Goal: Transaction & Acquisition: Purchase product/service

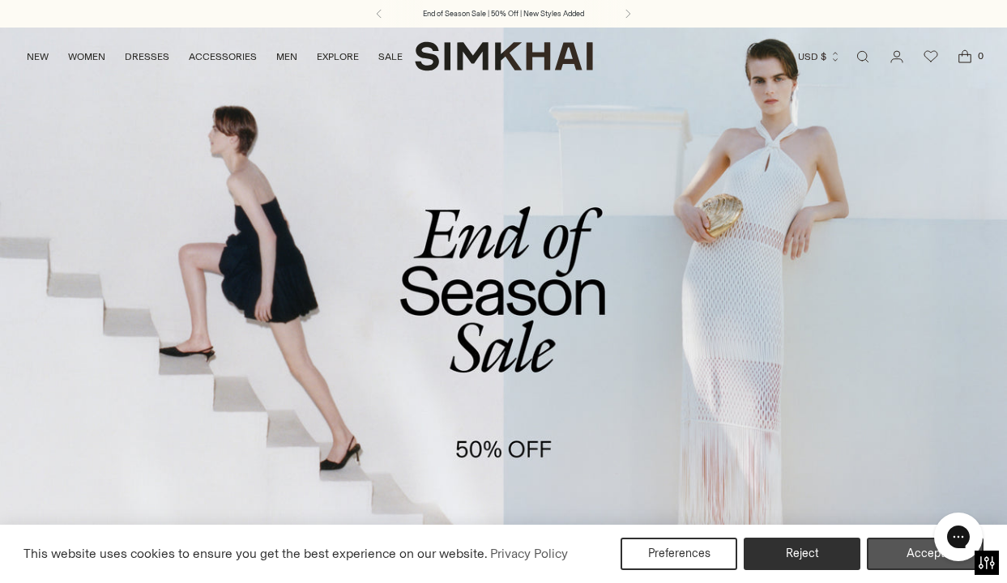
click at [915, 552] on button "Accept" at bounding box center [925, 554] width 117 height 32
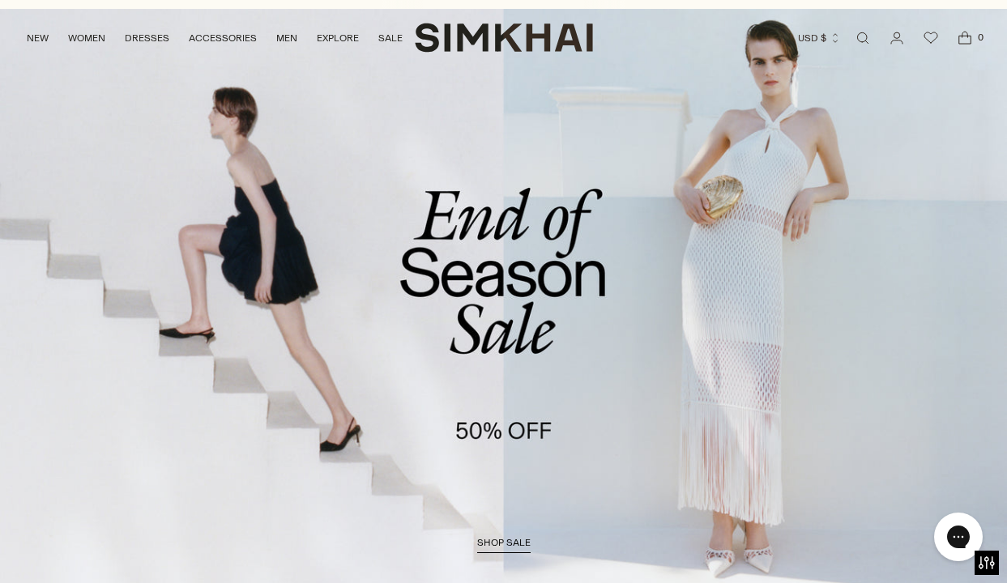
scroll to position [21, 0]
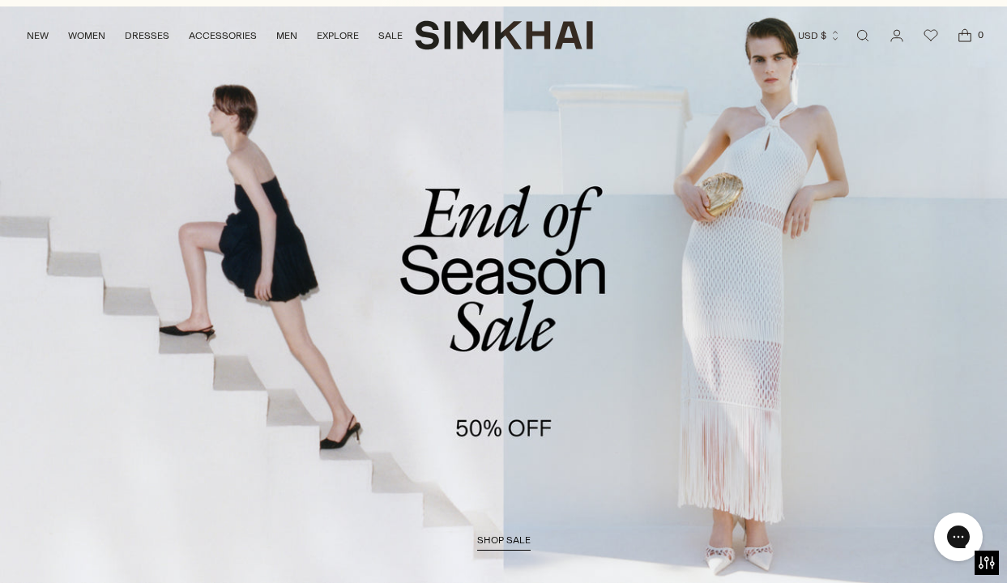
click at [512, 540] on span "shop sale" at bounding box center [503, 540] width 53 height 11
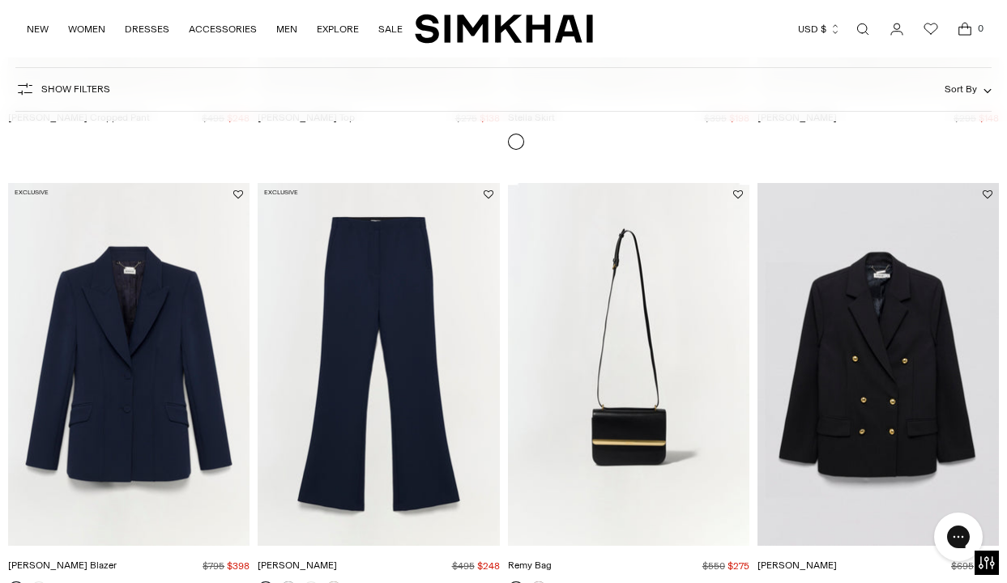
scroll to position [1868, 0]
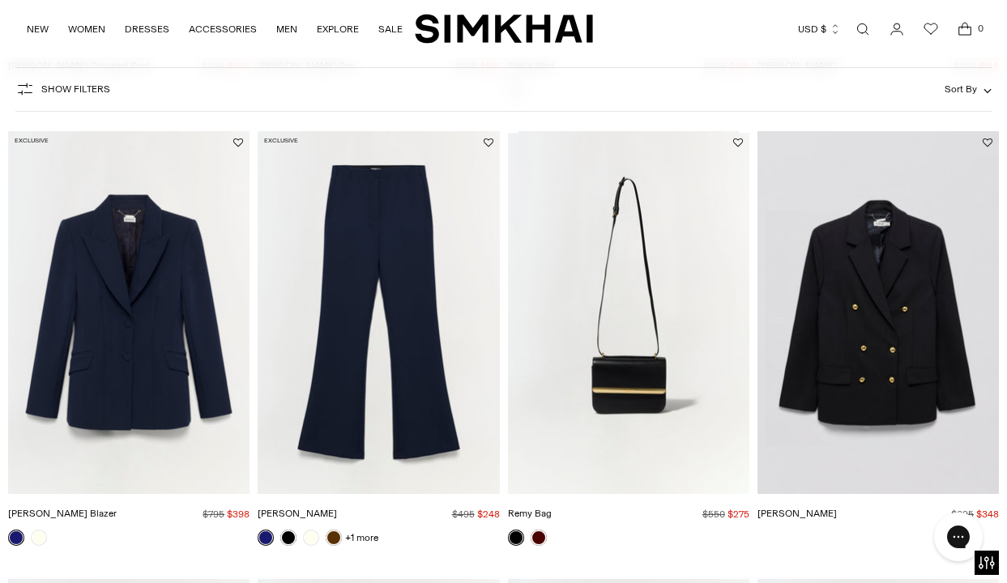
click at [0, 0] on img "Kenna Trouser" at bounding box center [0, 0] width 0 height 0
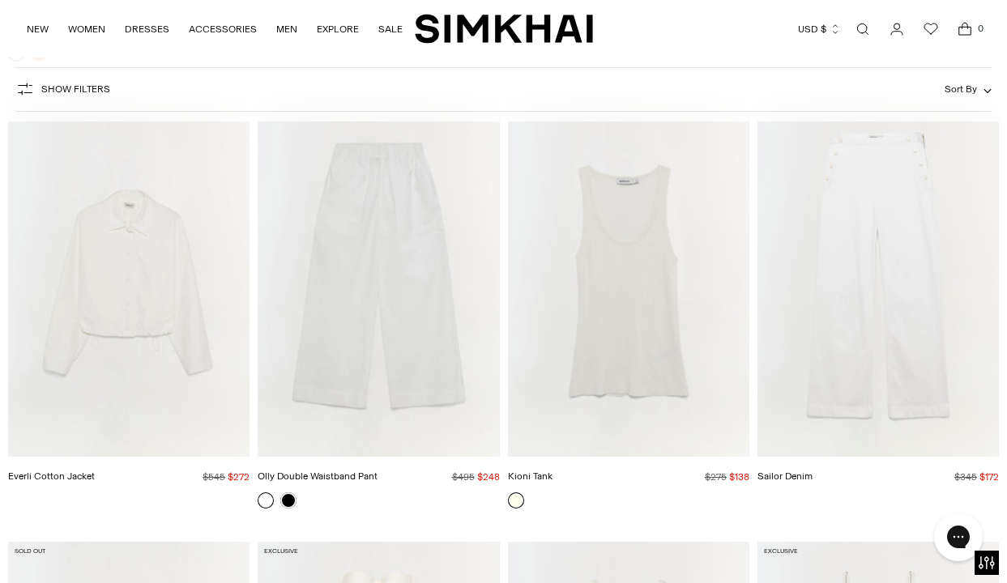
scroll to position [6371, 0]
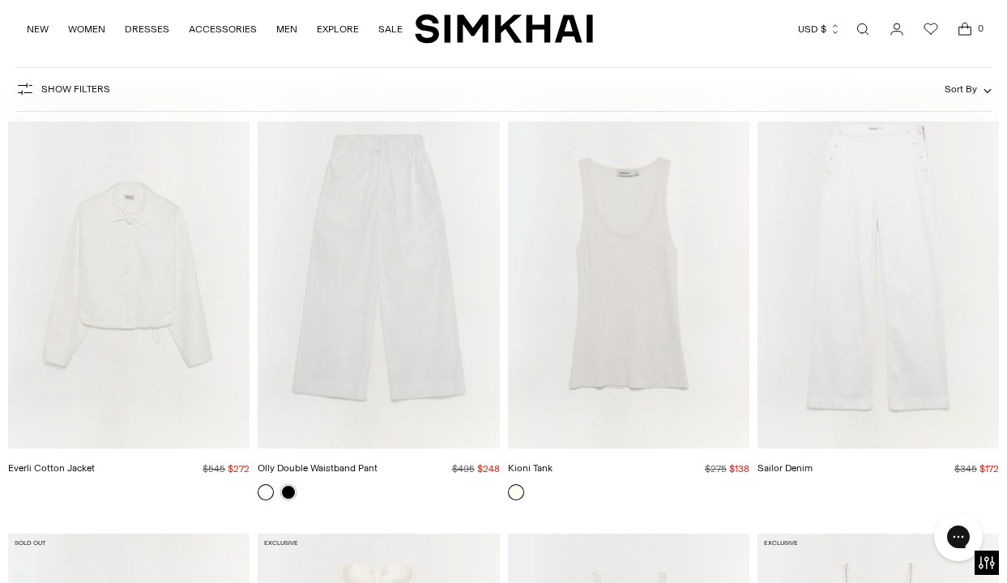
click at [0, 0] on img "Olly Double Waistband Pant" at bounding box center [0, 0] width 0 height 0
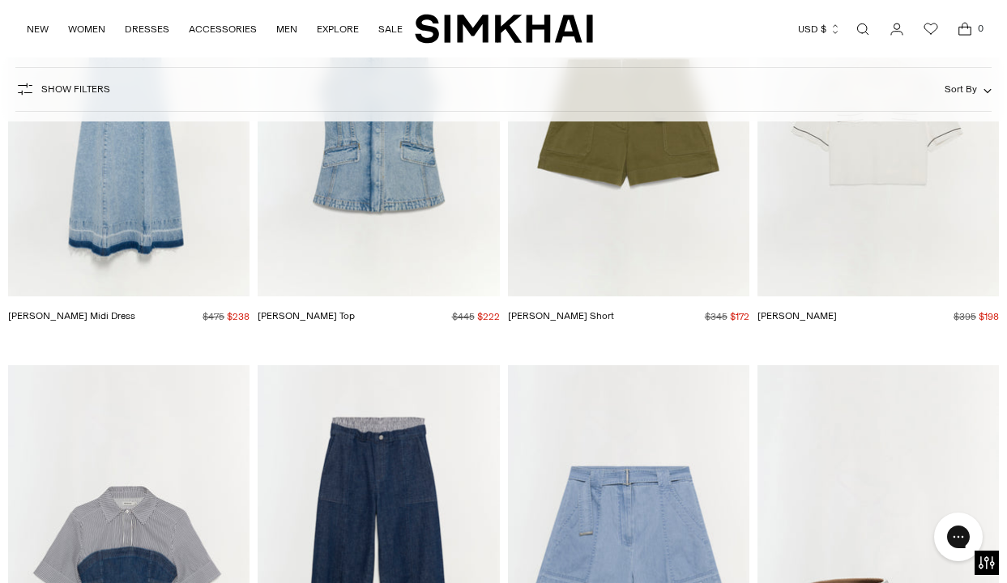
scroll to position [9194, 0]
